Goal: Browse casually: Explore the website without a specific task or goal

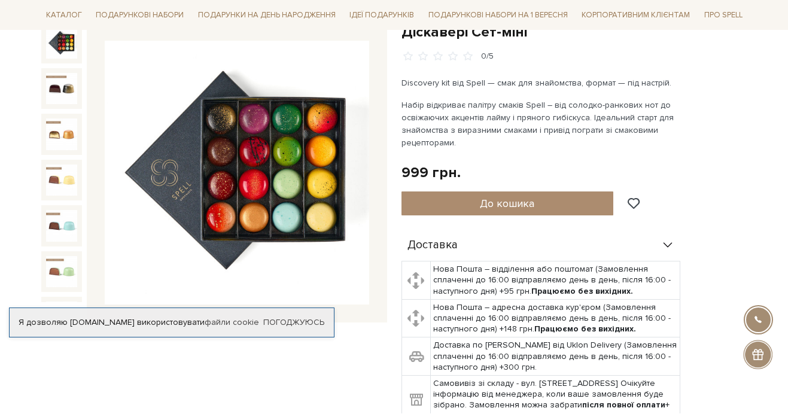
scroll to position [142, 0]
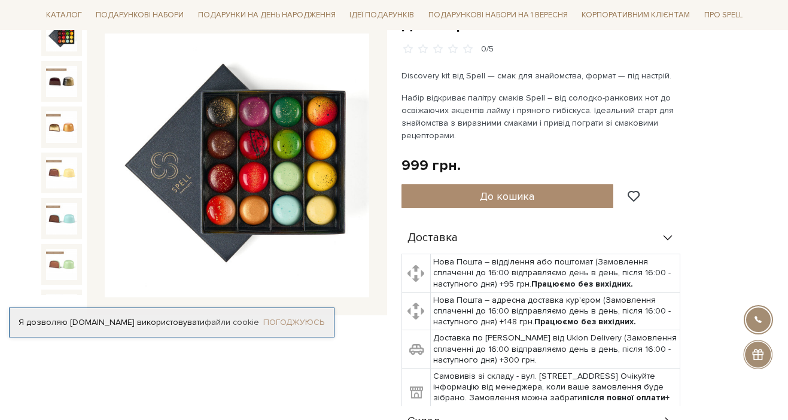
click at [299, 325] on link "Погоджуюсь" at bounding box center [293, 322] width 61 height 11
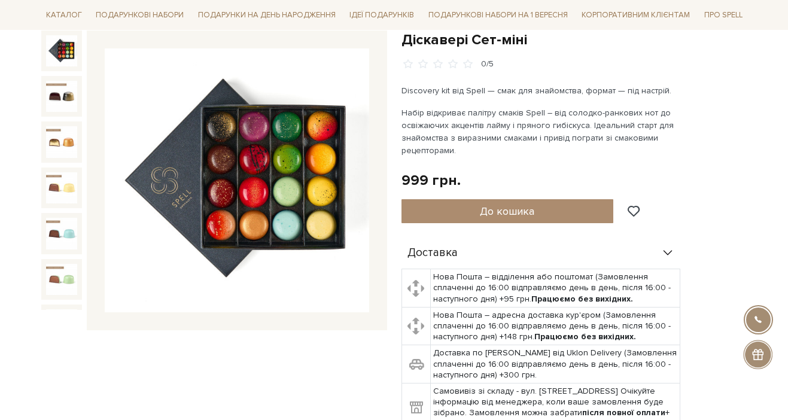
scroll to position [124, 0]
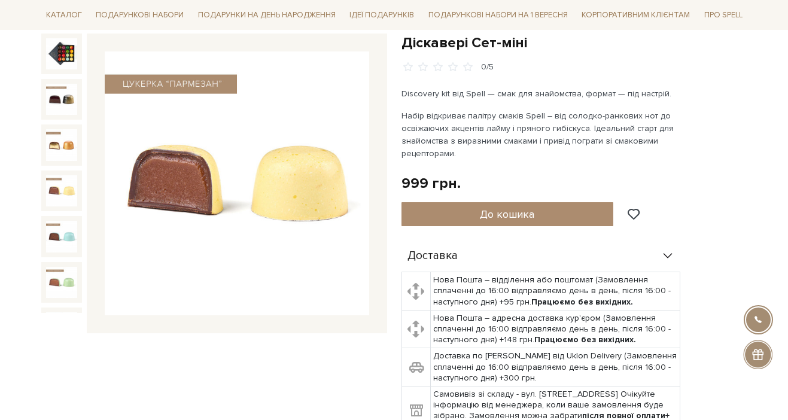
click at [65, 186] on img at bounding box center [61, 190] width 31 height 31
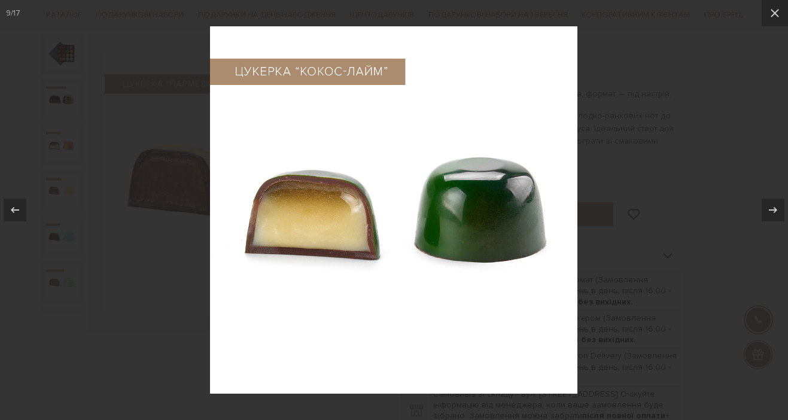
click at [164, 227] on div at bounding box center [394, 210] width 788 height 420
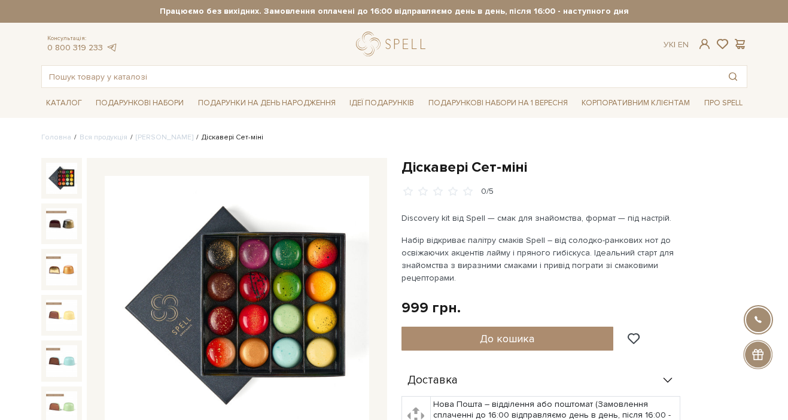
click at [58, 183] on img at bounding box center [61, 178] width 31 height 31
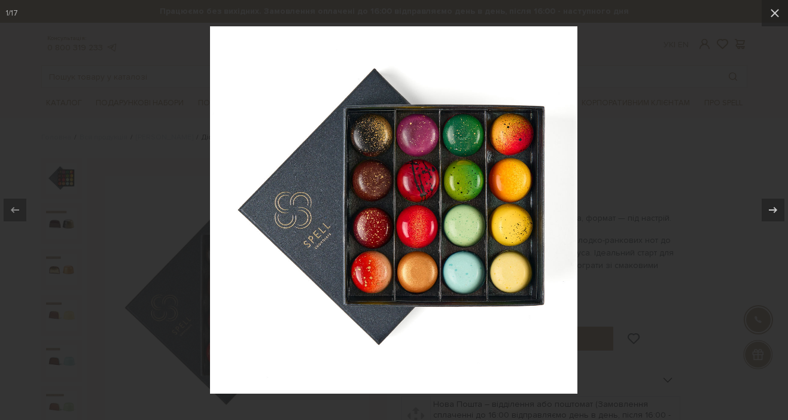
click at [162, 274] on div at bounding box center [394, 210] width 788 height 420
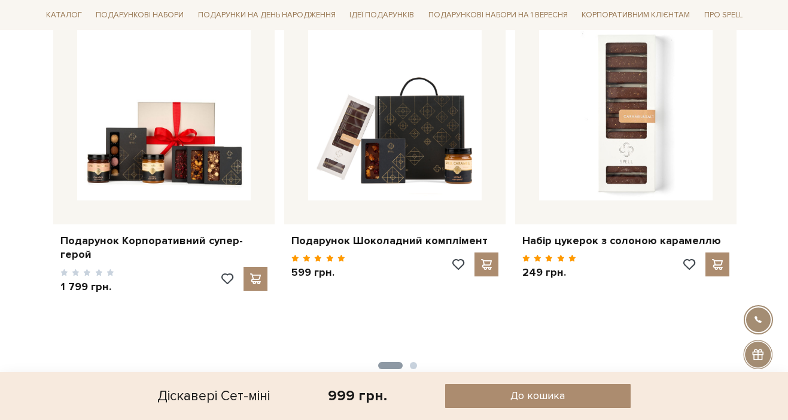
scroll to position [745, 0]
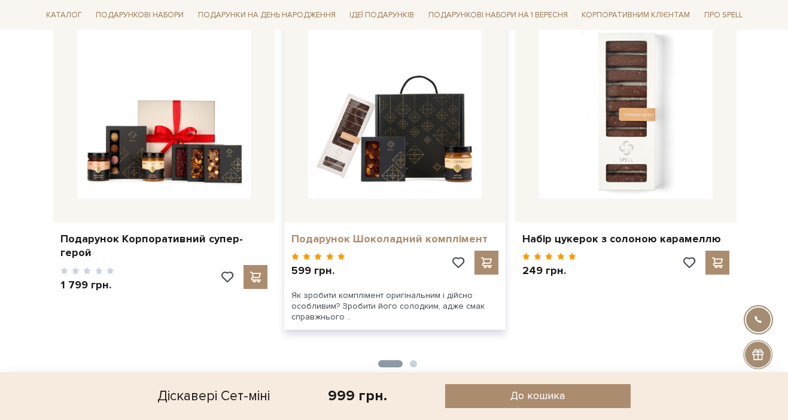
click at [324, 242] on link "Подарунок Шоколадний комплімент" at bounding box center [394, 239] width 207 height 14
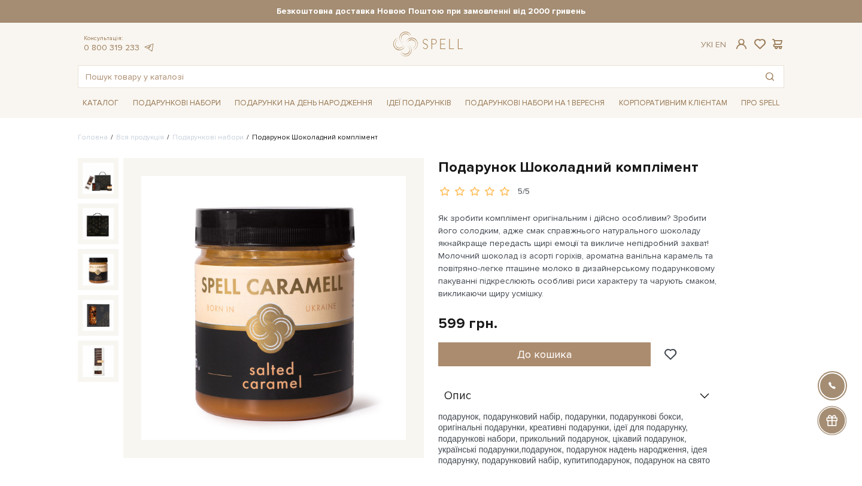
click at [99, 268] on img at bounding box center [98, 269] width 31 height 31
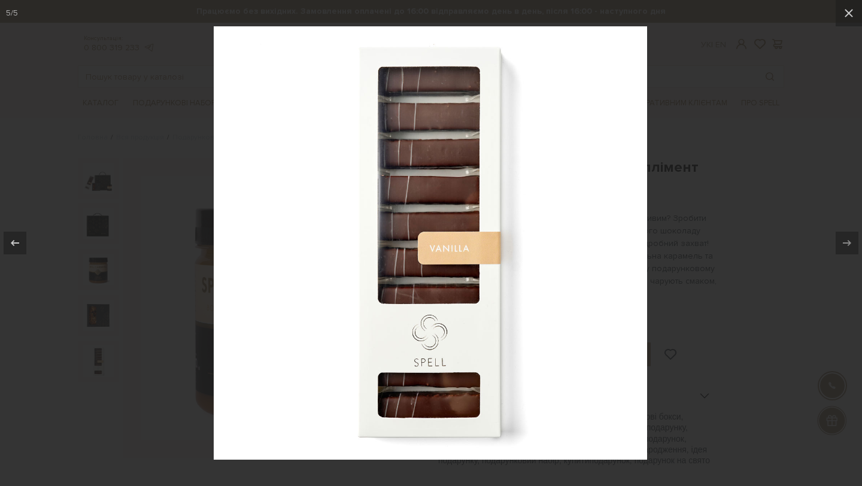
click at [129, 350] on div at bounding box center [431, 243] width 862 height 486
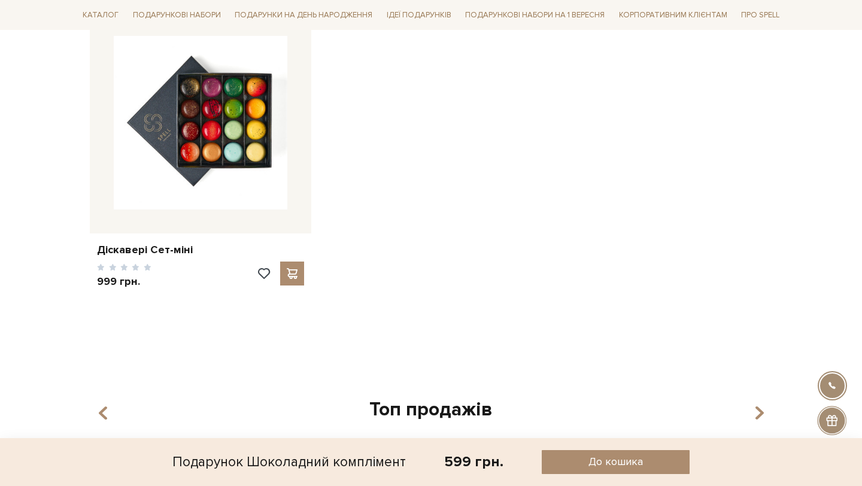
scroll to position [770, 0]
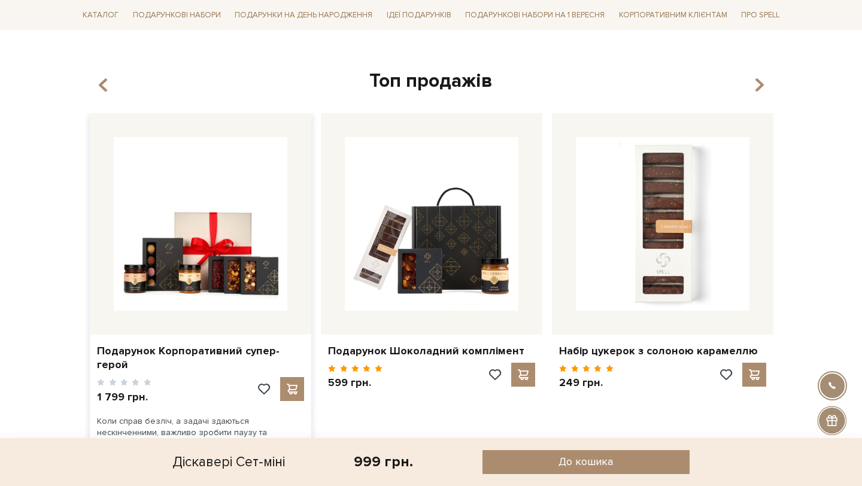
scroll to position [1153, 0]
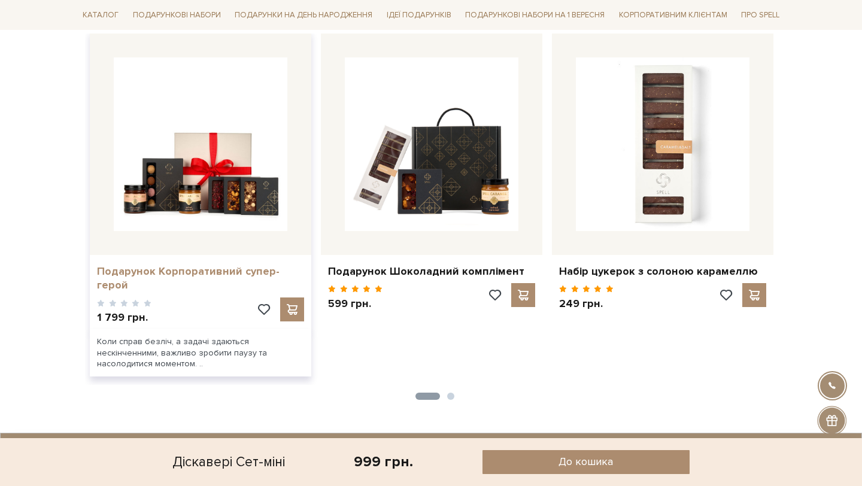
click at [157, 265] on link "Подарунок Корпоративний супер-герой" at bounding box center [200, 279] width 207 height 28
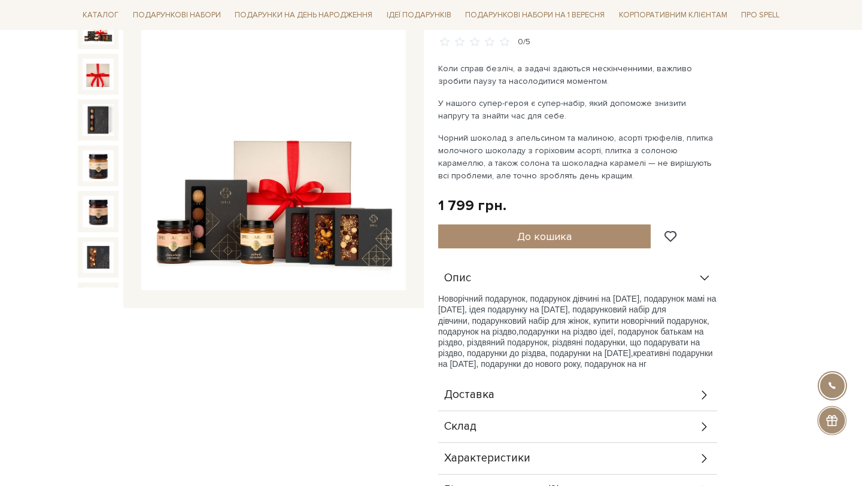
scroll to position [150, 0]
click at [224, 222] on img at bounding box center [273, 158] width 265 height 265
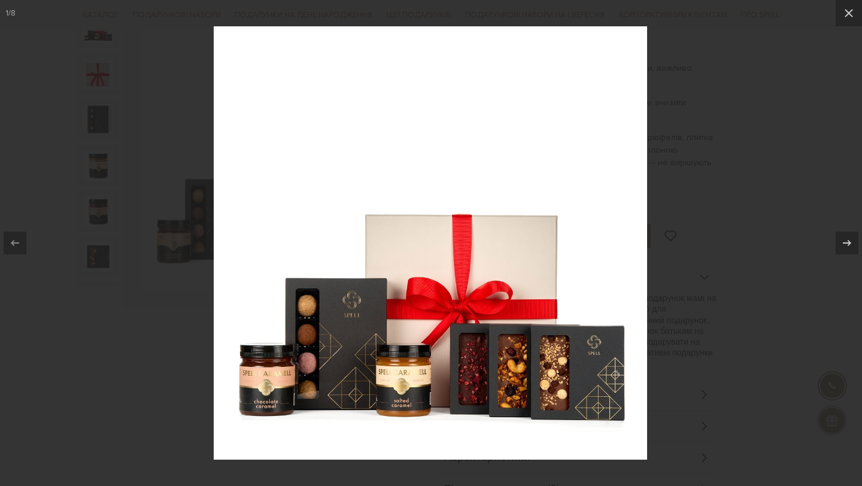
click at [409, 241] on img at bounding box center [430, 242] width 433 height 433
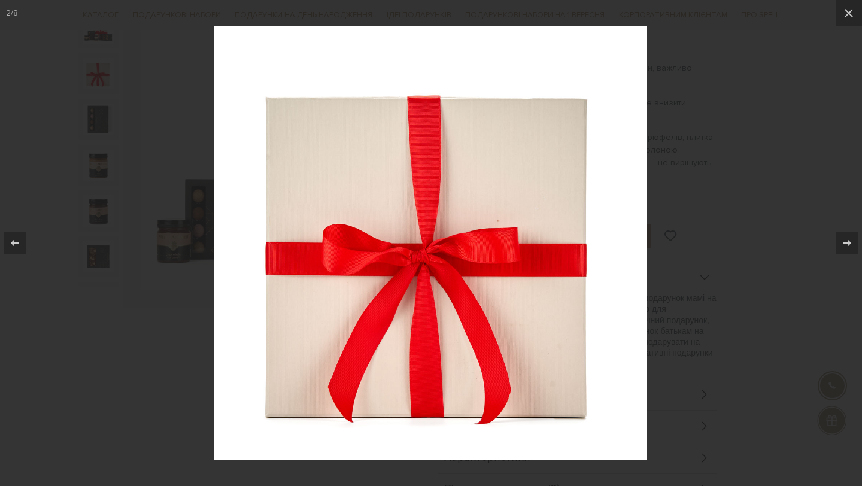
click at [415, 349] on img at bounding box center [430, 242] width 433 height 433
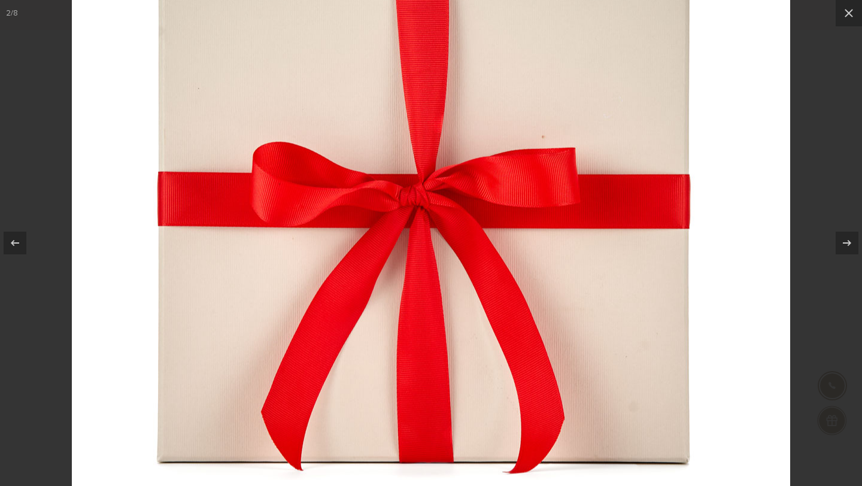
click at [416, 351] on img at bounding box center [431, 173] width 718 height 718
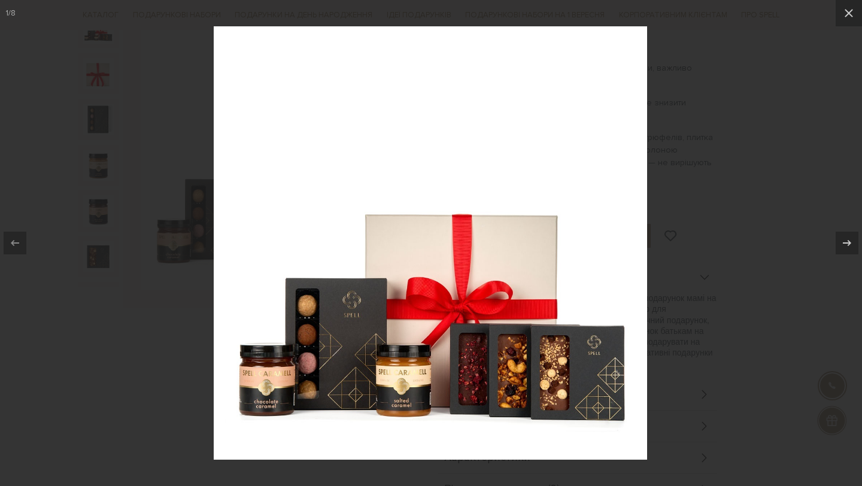
click at [416, 351] on img at bounding box center [430, 242] width 433 height 433
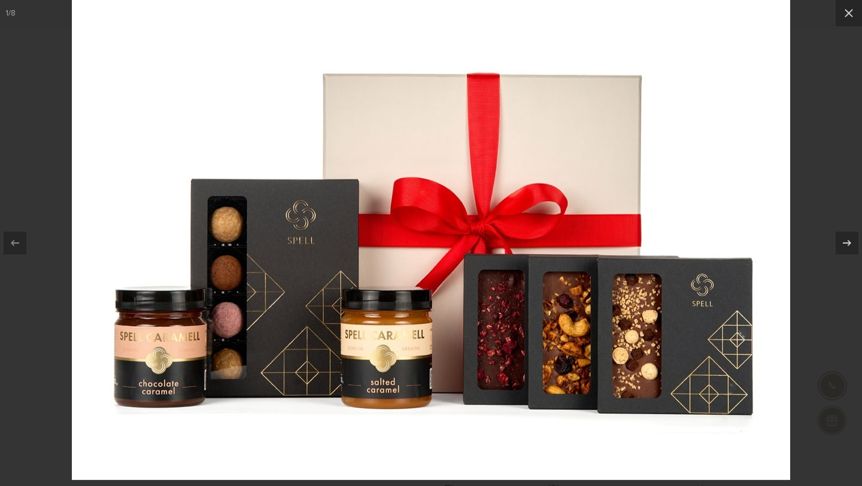
drag, startPoint x: 416, startPoint y: 351, endPoint x: 424, endPoint y: 293, distance: 58.6
click at [424, 293] on img at bounding box center [431, 121] width 718 height 718
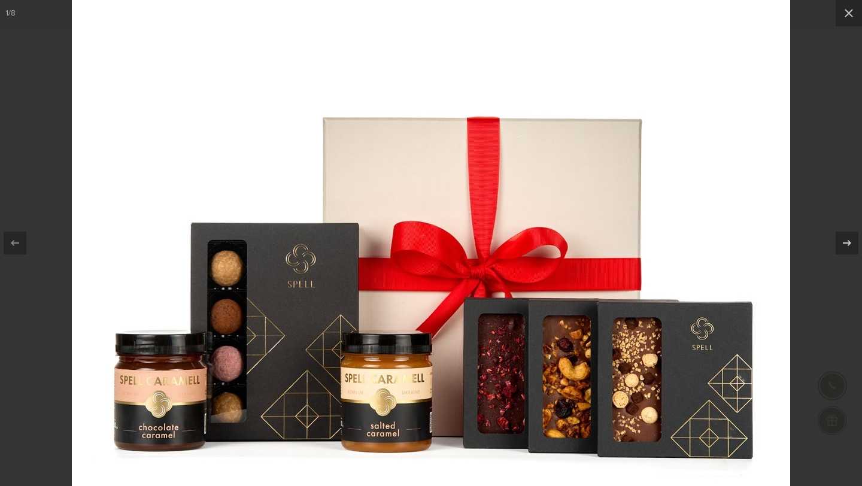
drag, startPoint x: 424, startPoint y: 293, endPoint x: 430, endPoint y: 330, distance: 37.7
click at [432, 331] on img at bounding box center [431, 164] width 718 height 718
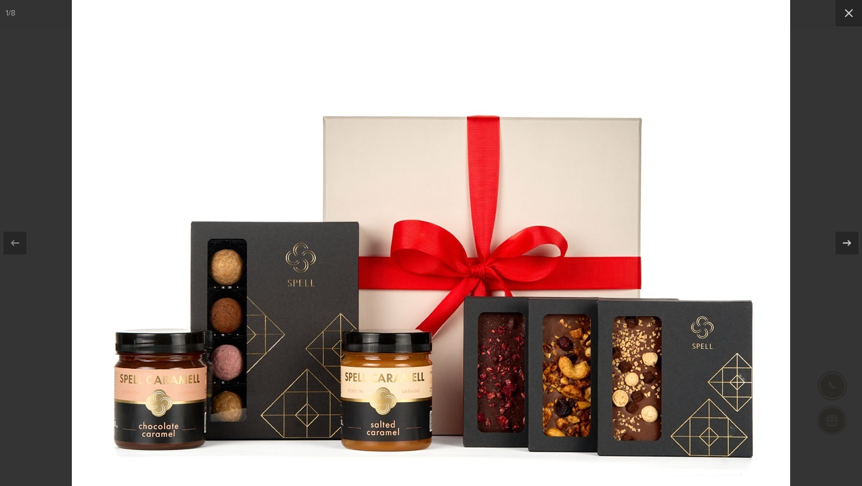
click at [842, 101] on div at bounding box center [431, 243] width 862 height 486
